Goal: Transaction & Acquisition: Purchase product/service

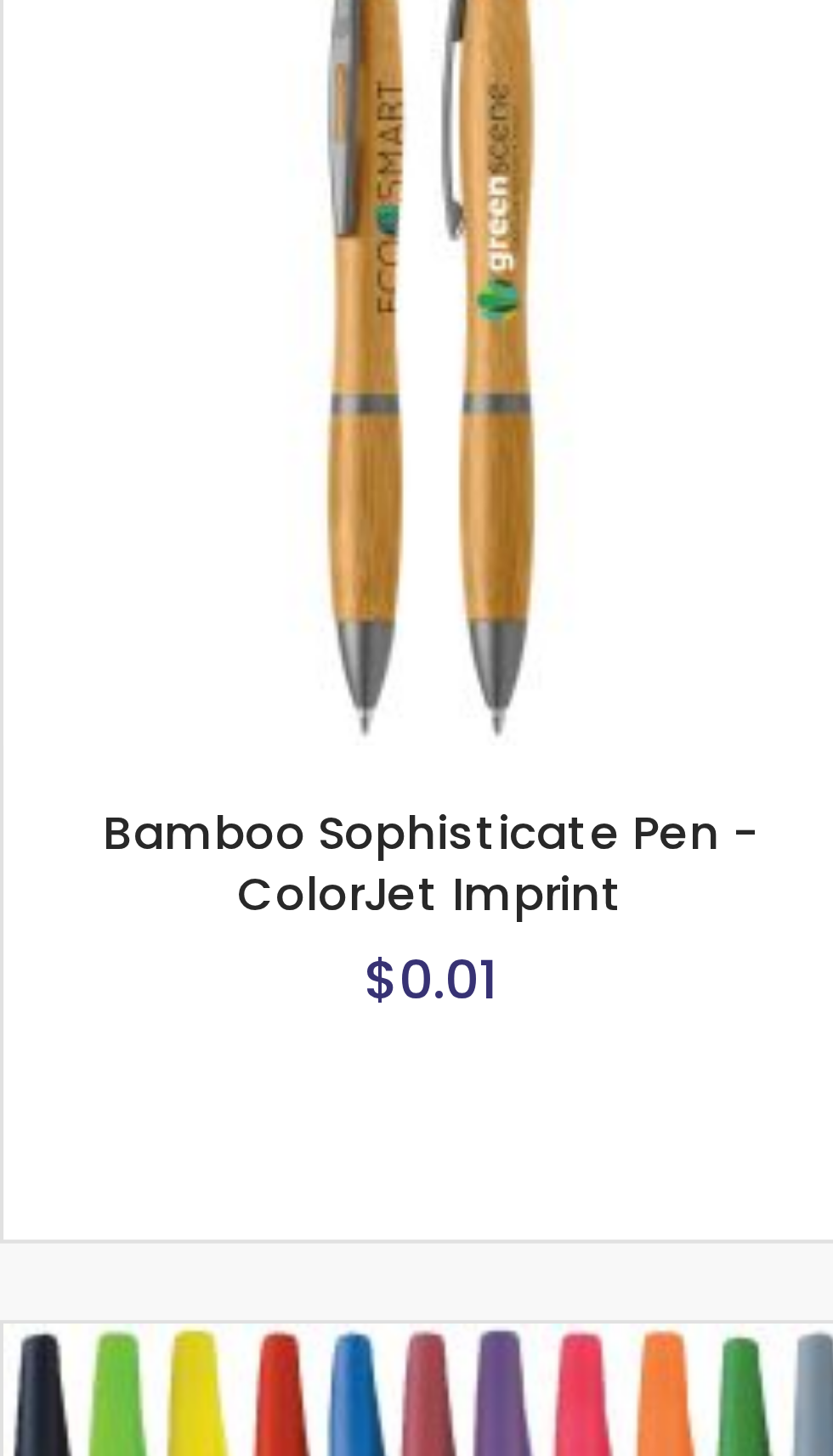
scroll to position [30, 0]
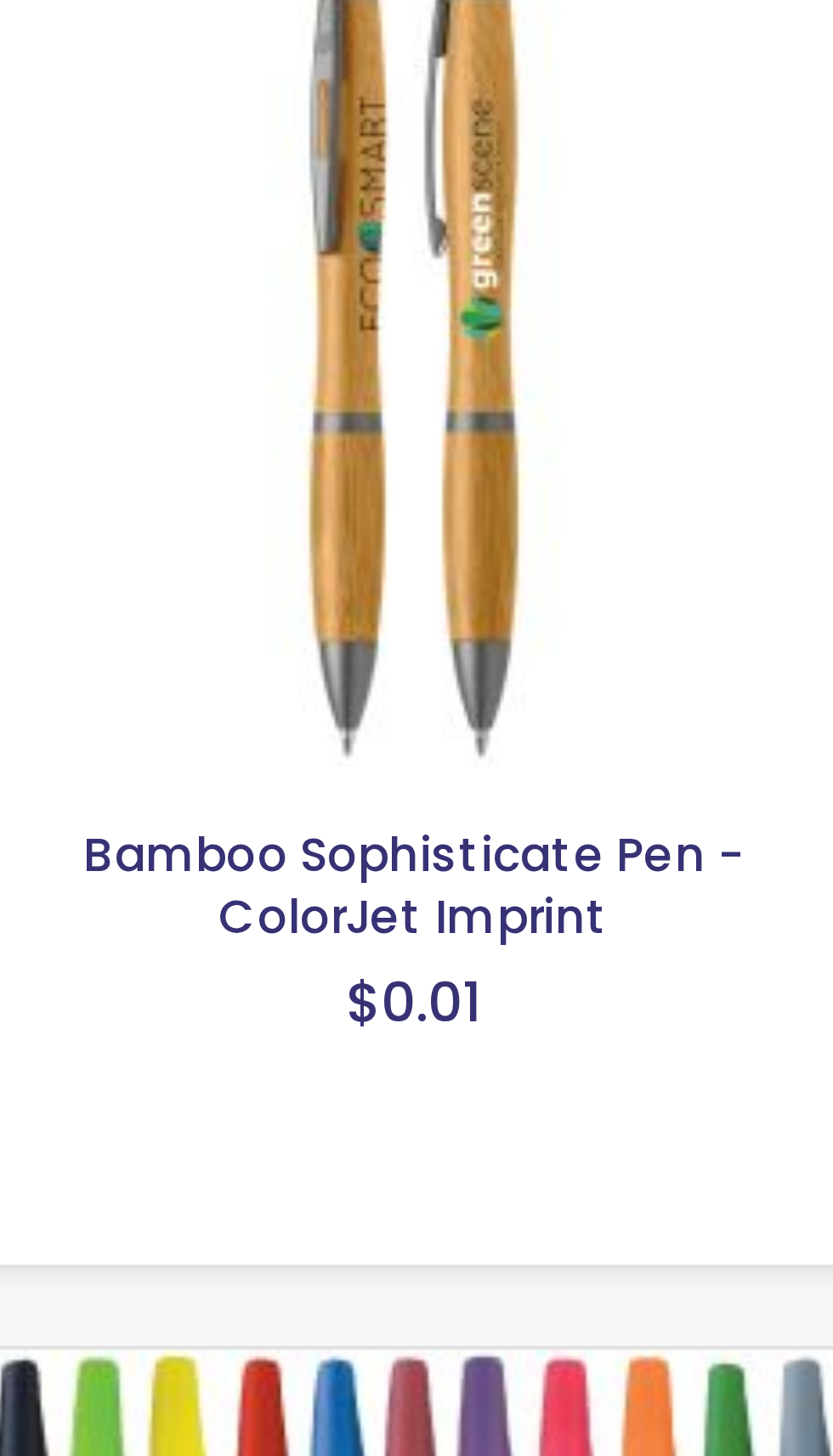
click at [341, 720] on link "Bamboo Sophisticate Pen - ColorJet Imprint" at bounding box center [312, 715] width 145 height 28
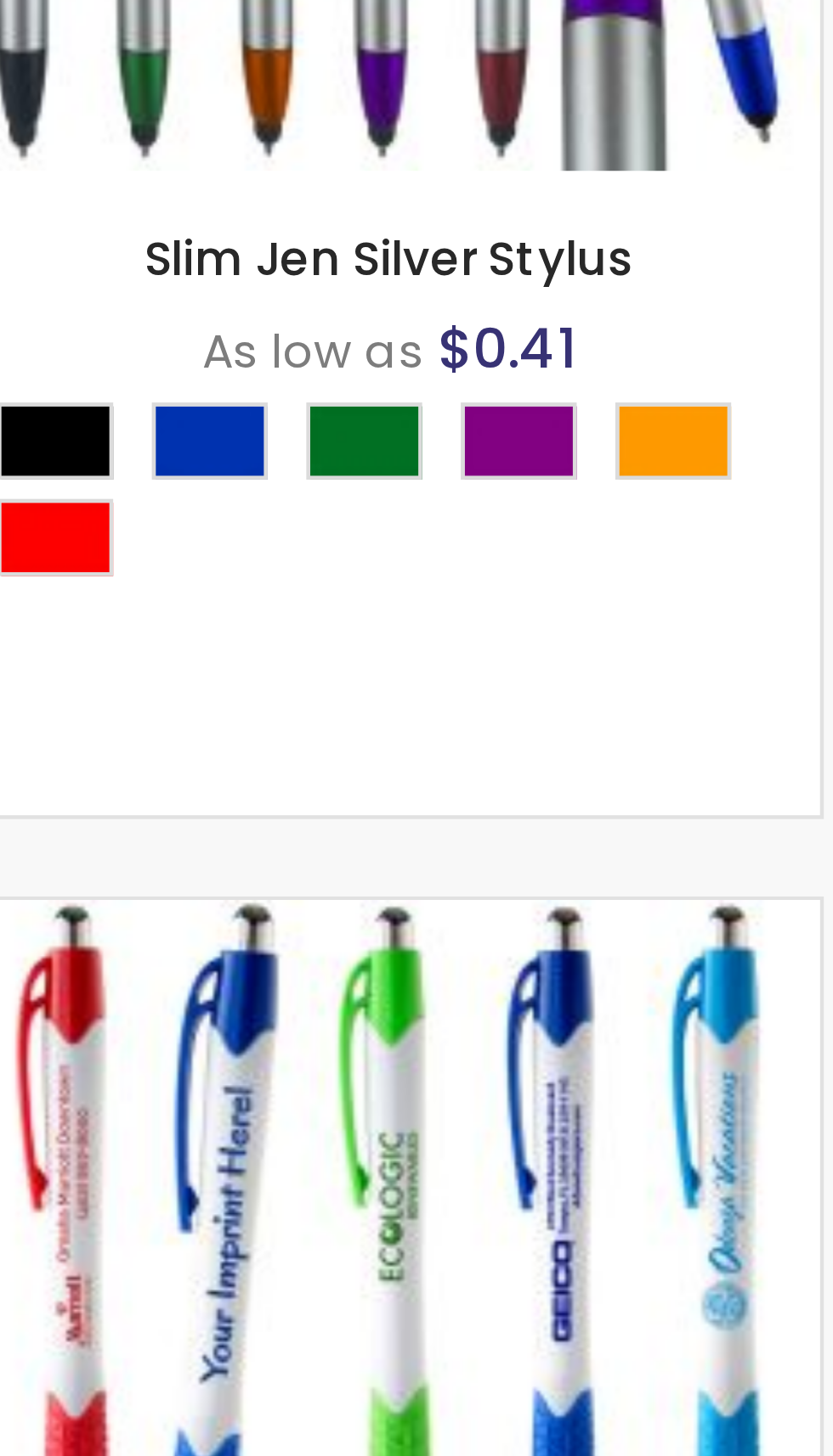
scroll to position [4201, 0]
